Goal: Task Accomplishment & Management: Manage account settings

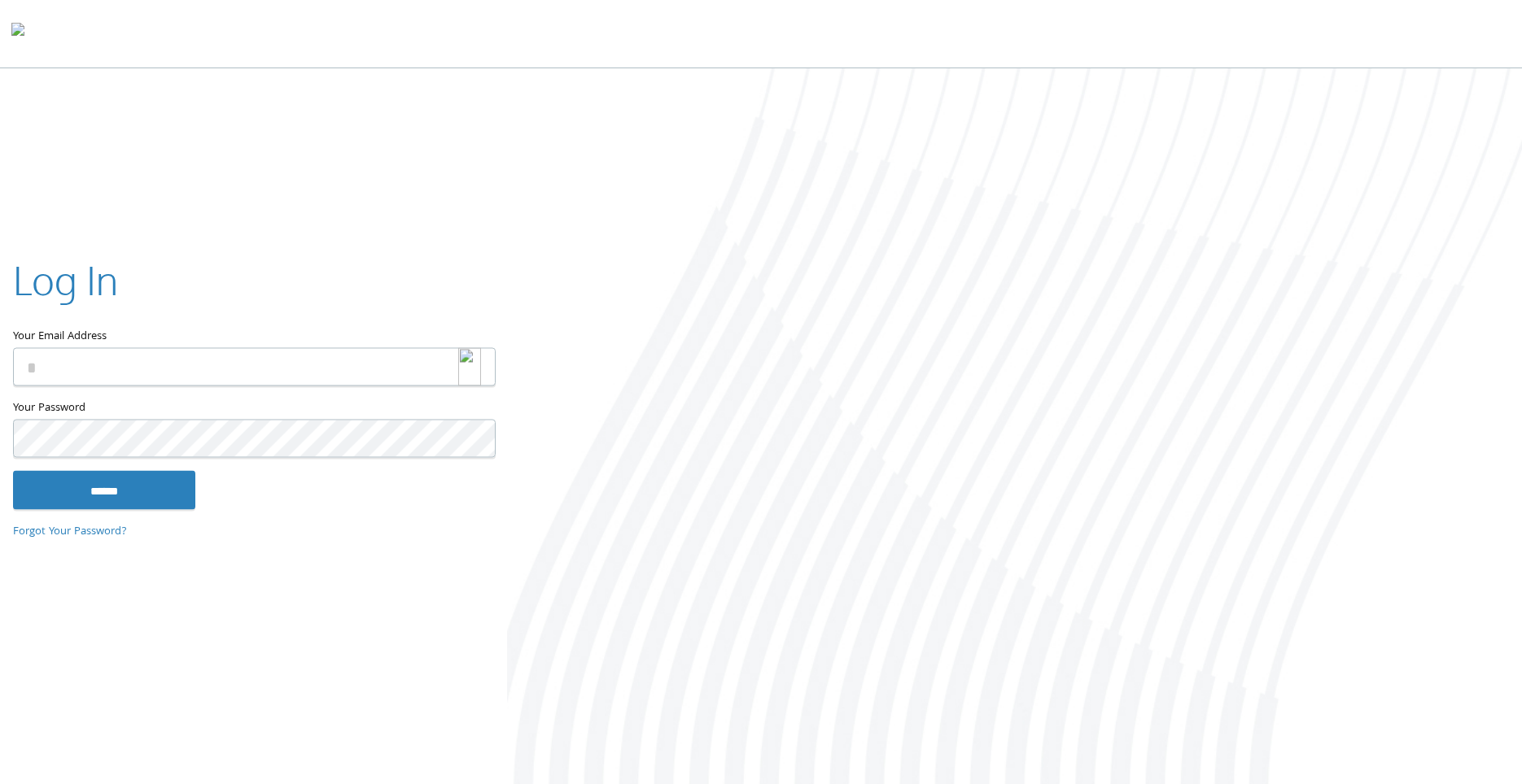
click at [468, 373] on img at bounding box center [469, 367] width 23 height 38
type input "**********"
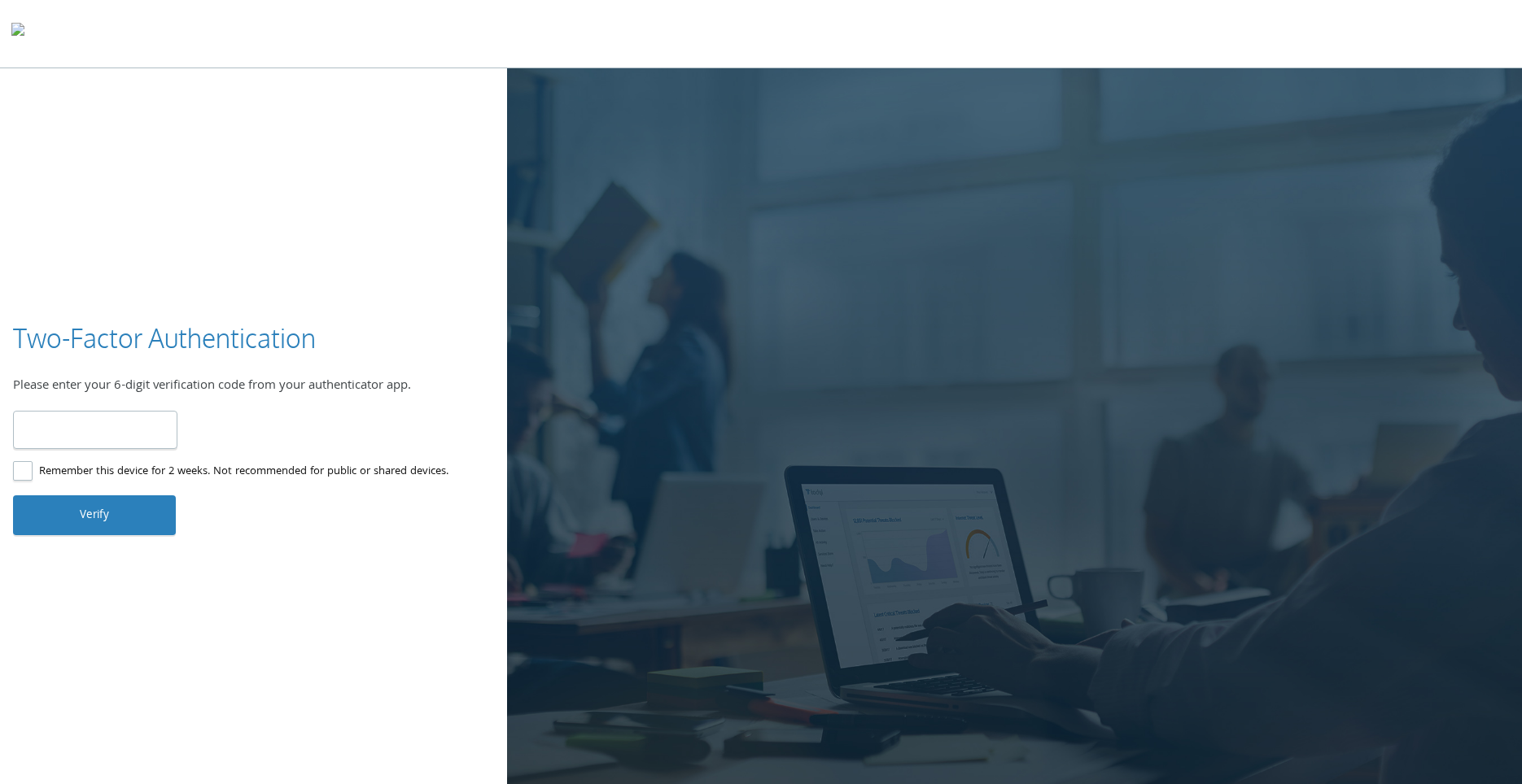
click at [148, 433] on input "number" at bounding box center [95, 430] width 164 height 38
type input "******"
